Goal: Task Accomplishment & Management: Use online tool/utility

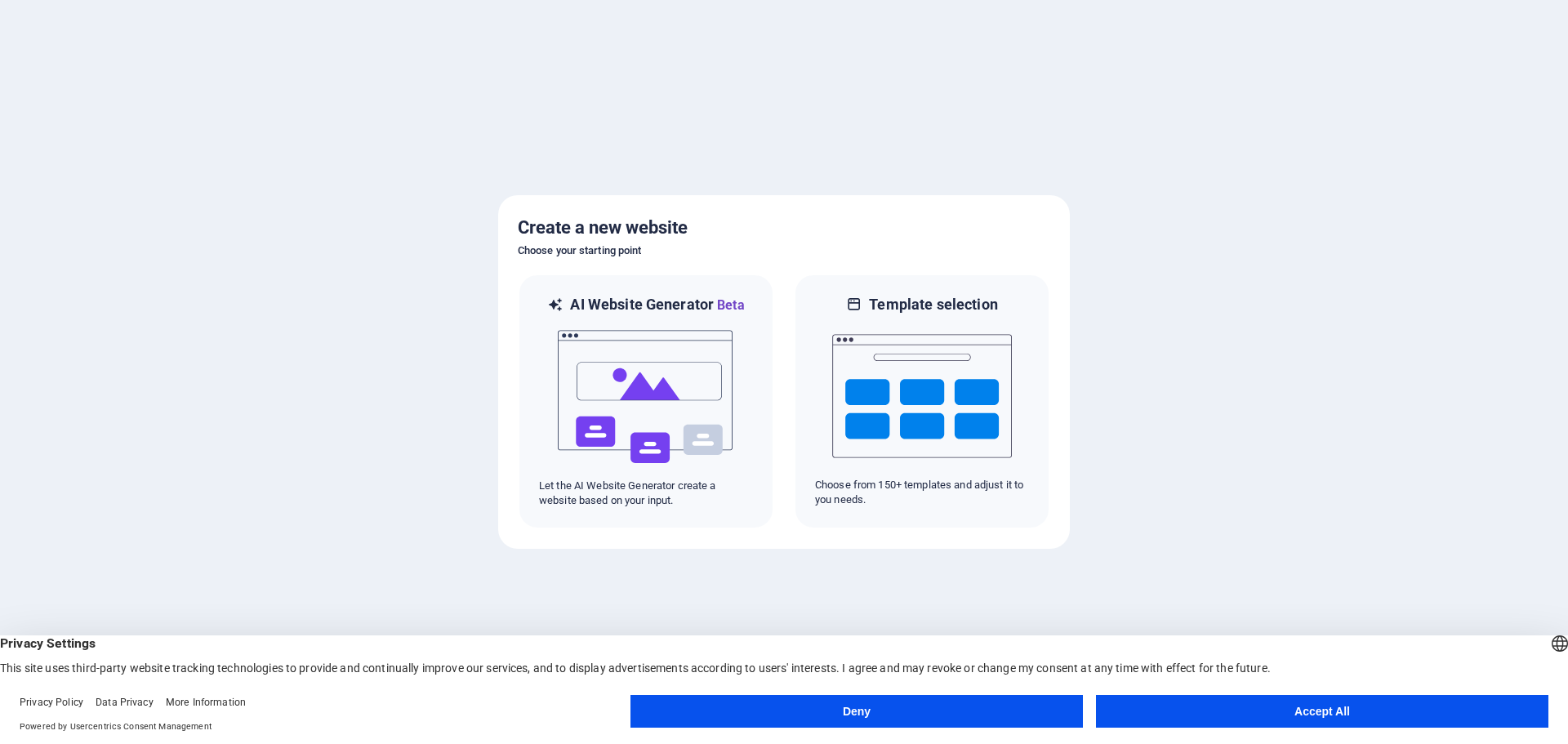
click at [1288, 713] on button "Accept All" at bounding box center [1322, 711] width 452 height 33
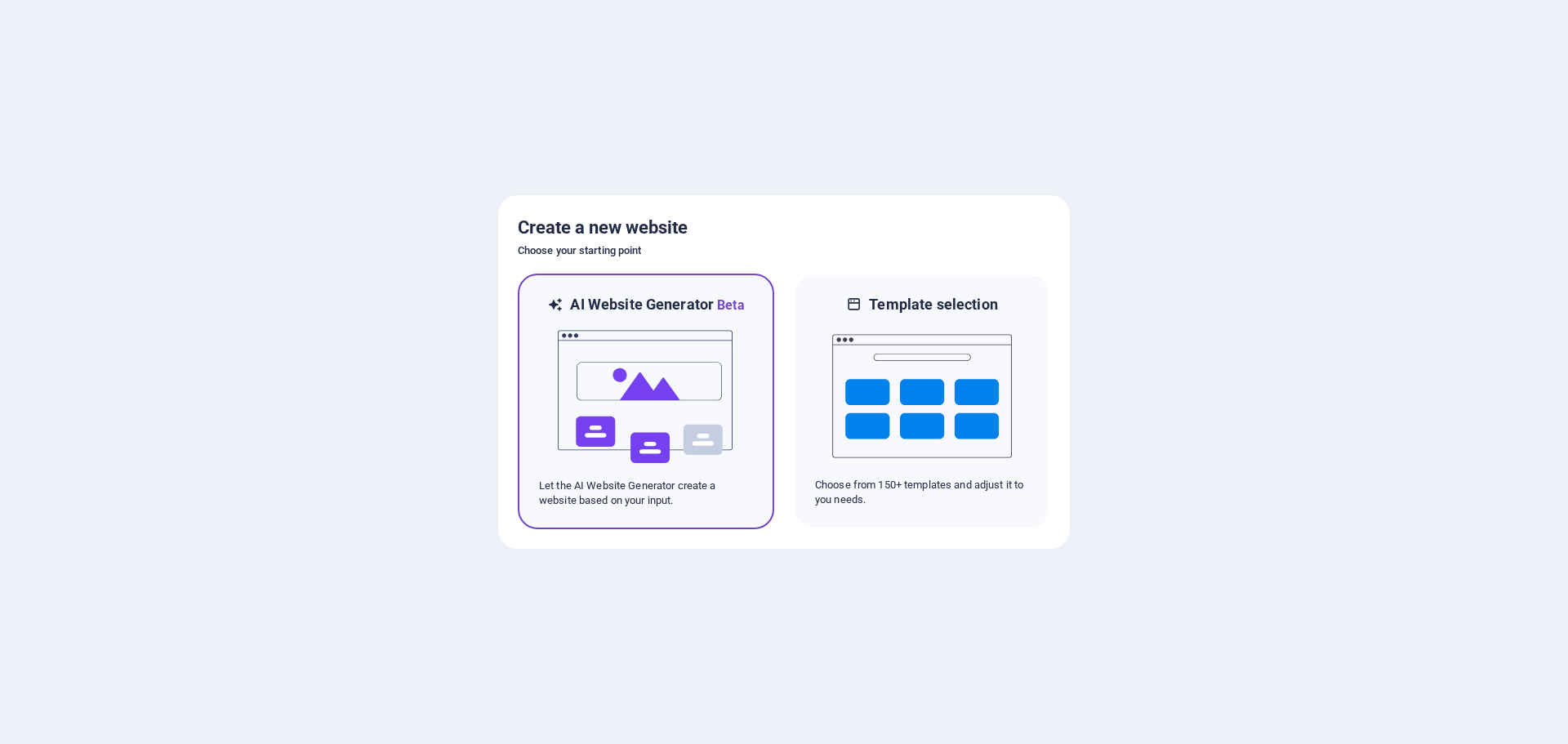
click at [664, 395] on img at bounding box center [646, 397] width 180 height 163
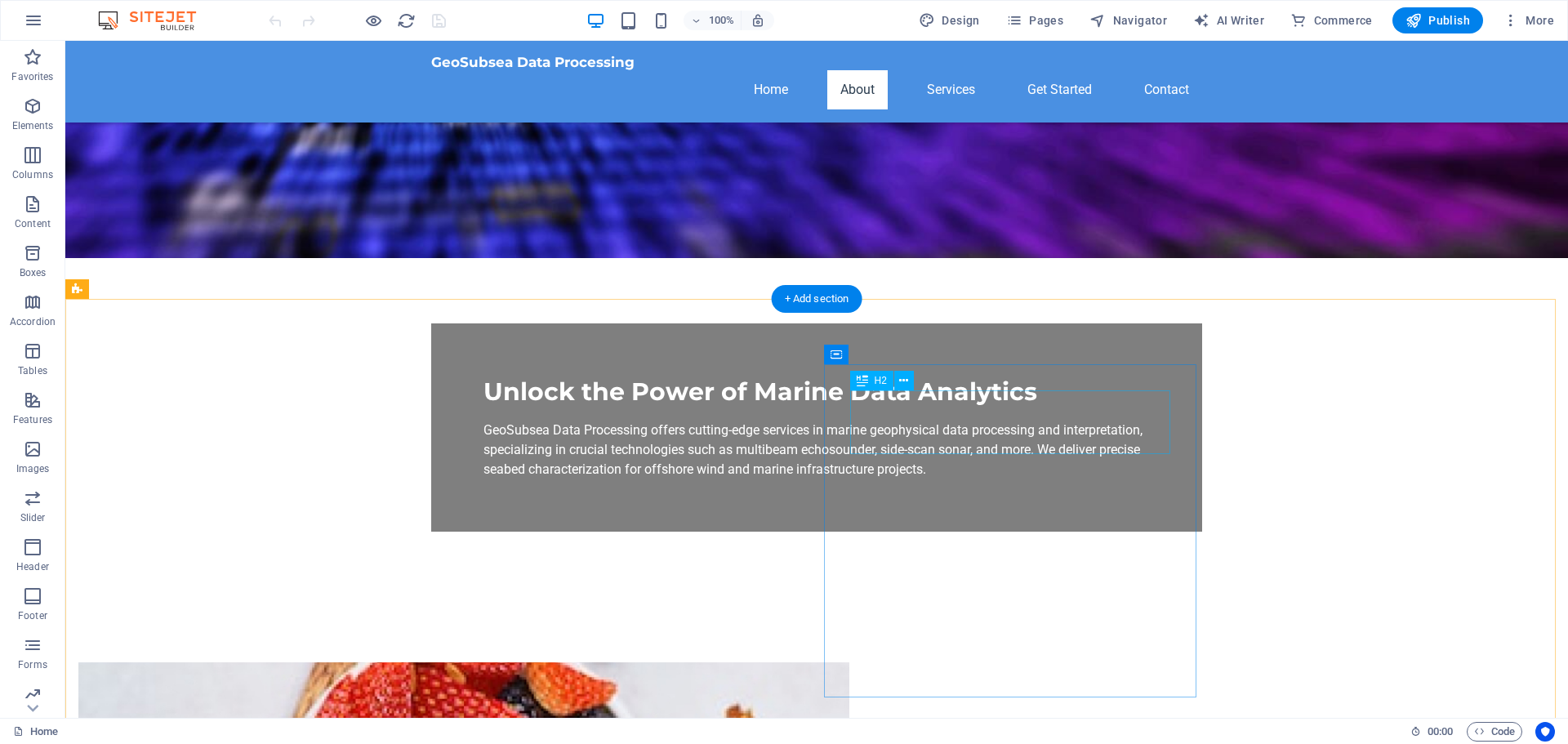
scroll to position [490, 0]
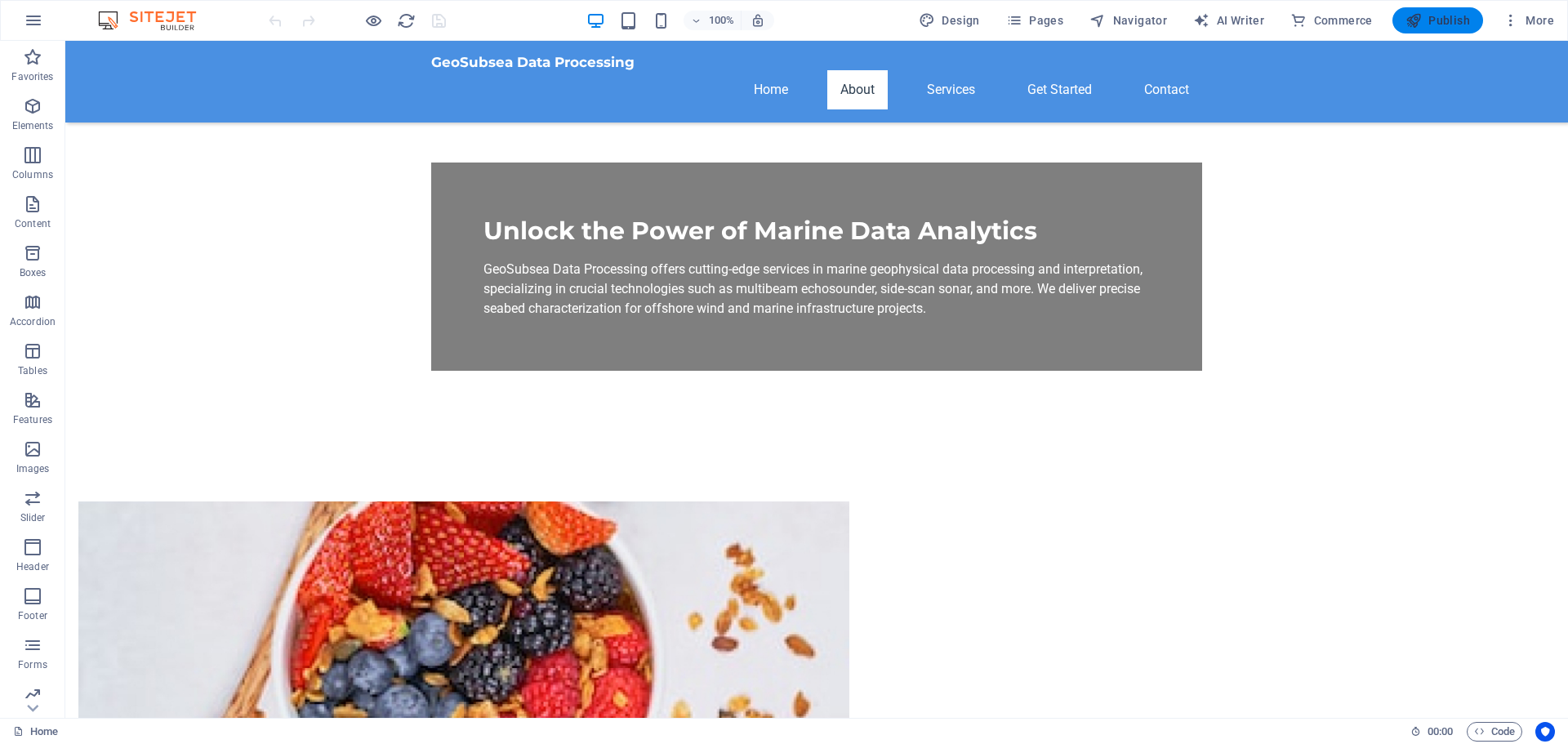
click at [1452, 23] on span "Publish" at bounding box center [1438, 20] width 64 height 17
